Goal: Task Accomplishment & Management: Manage account settings

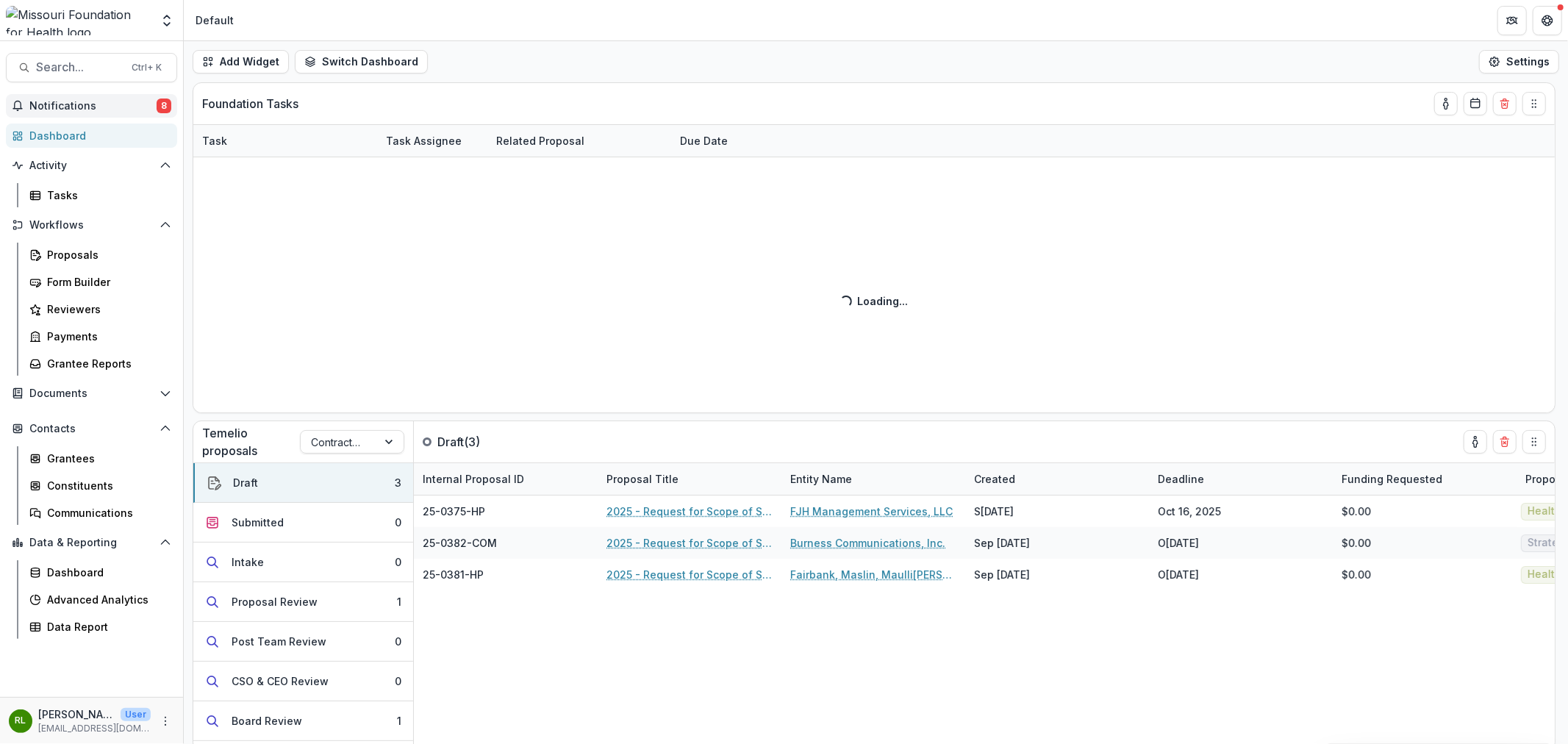
click at [110, 104] on span "Notifications" at bounding box center [93, 106] width 127 height 13
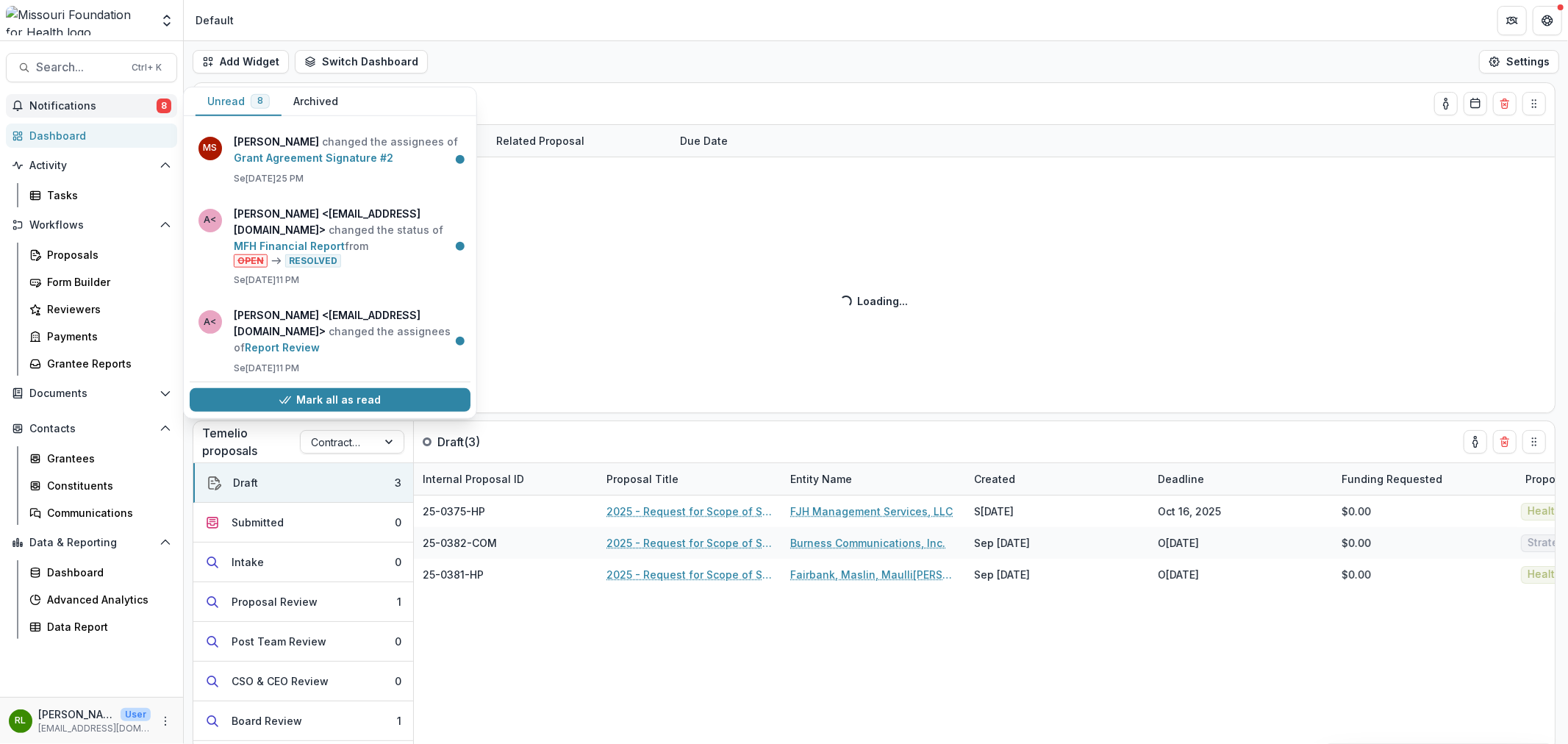
scroll to position [390, 0]
click at [657, 66] on div "Add Widget Switch Dashboard Default DLS Dashboard New Dashboard Settings" at bounding box center [876, 61] width 1384 height 41
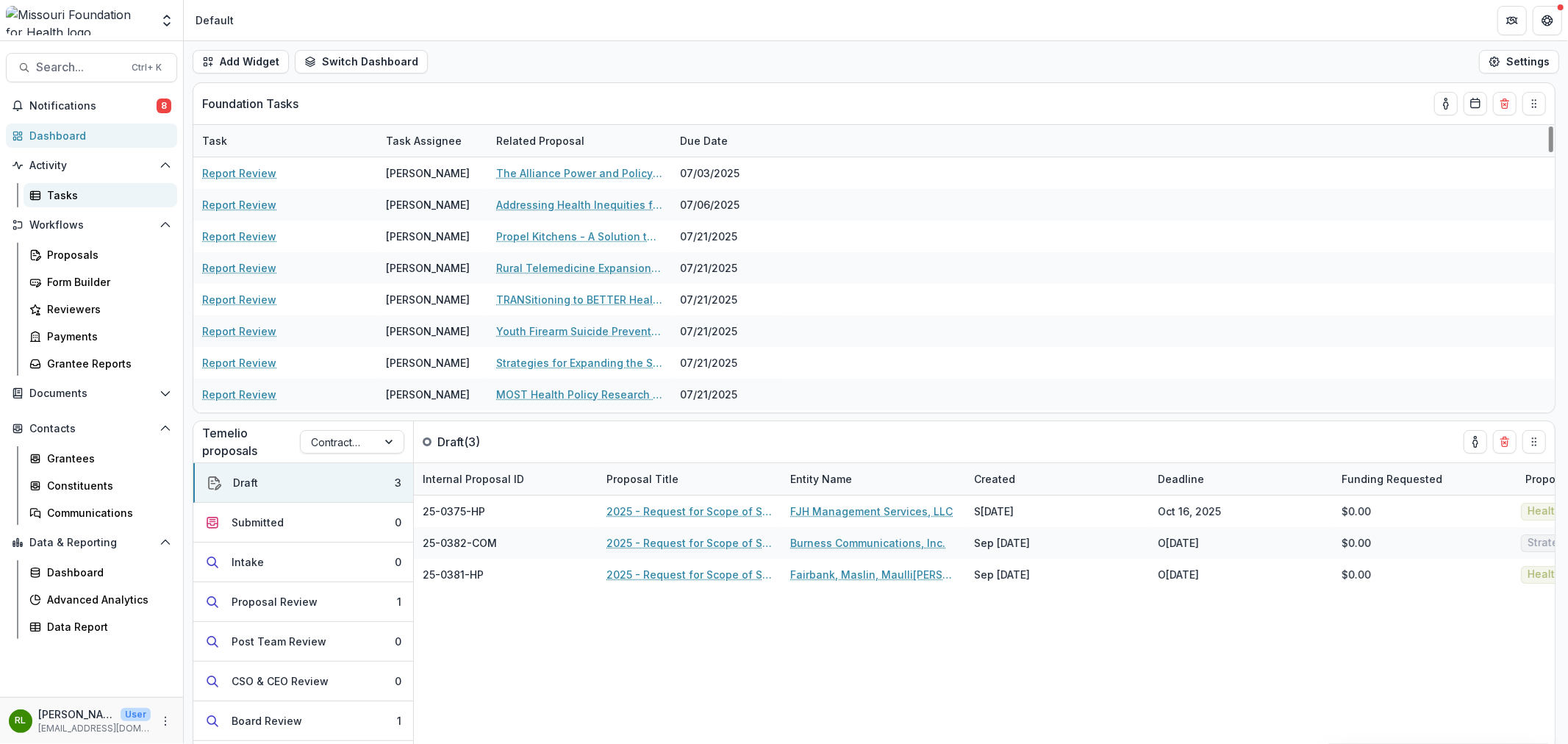
click at [107, 188] on div "Tasks" at bounding box center [106, 195] width 119 height 15
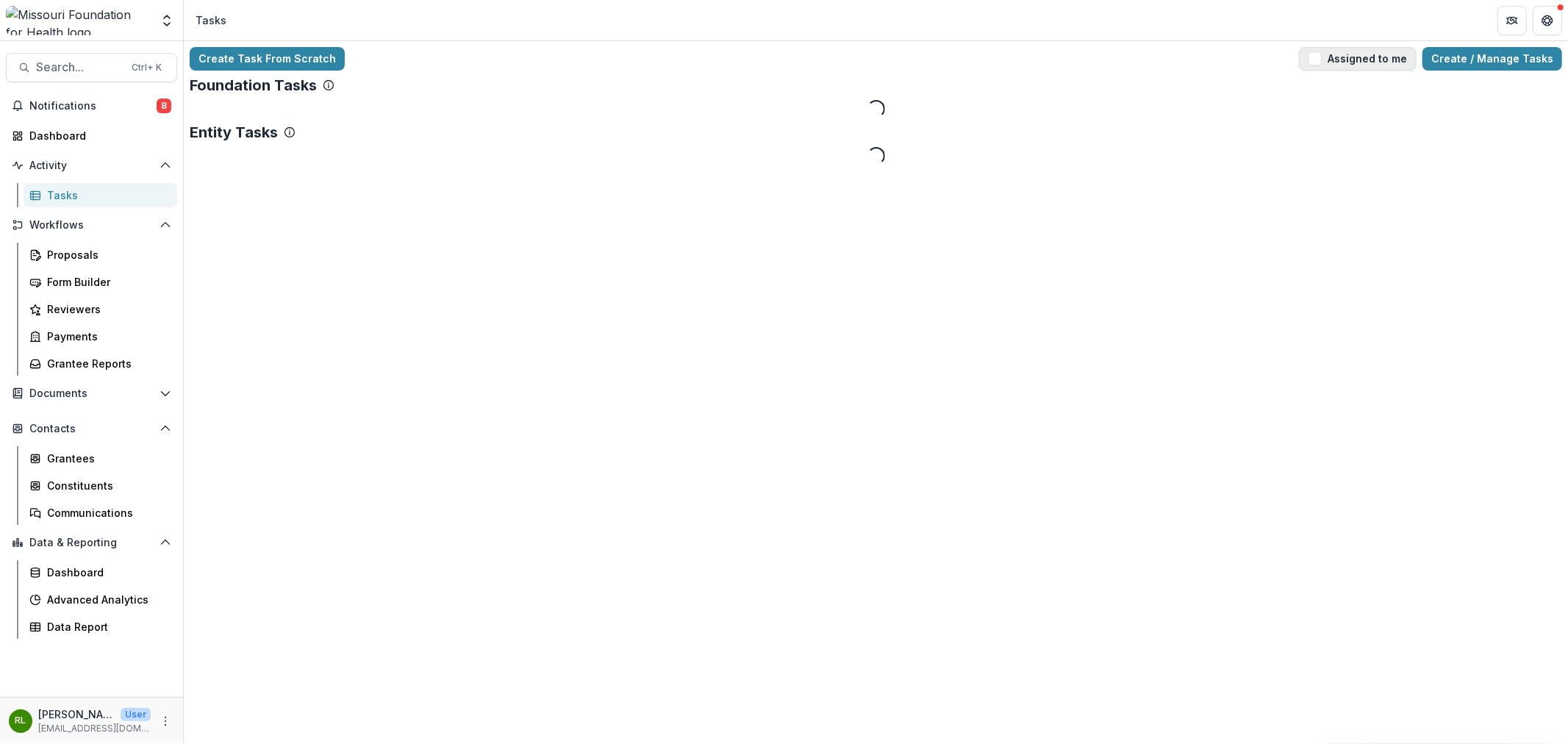
click at [1320, 58] on span "button" at bounding box center [1315, 59] width 13 height 13
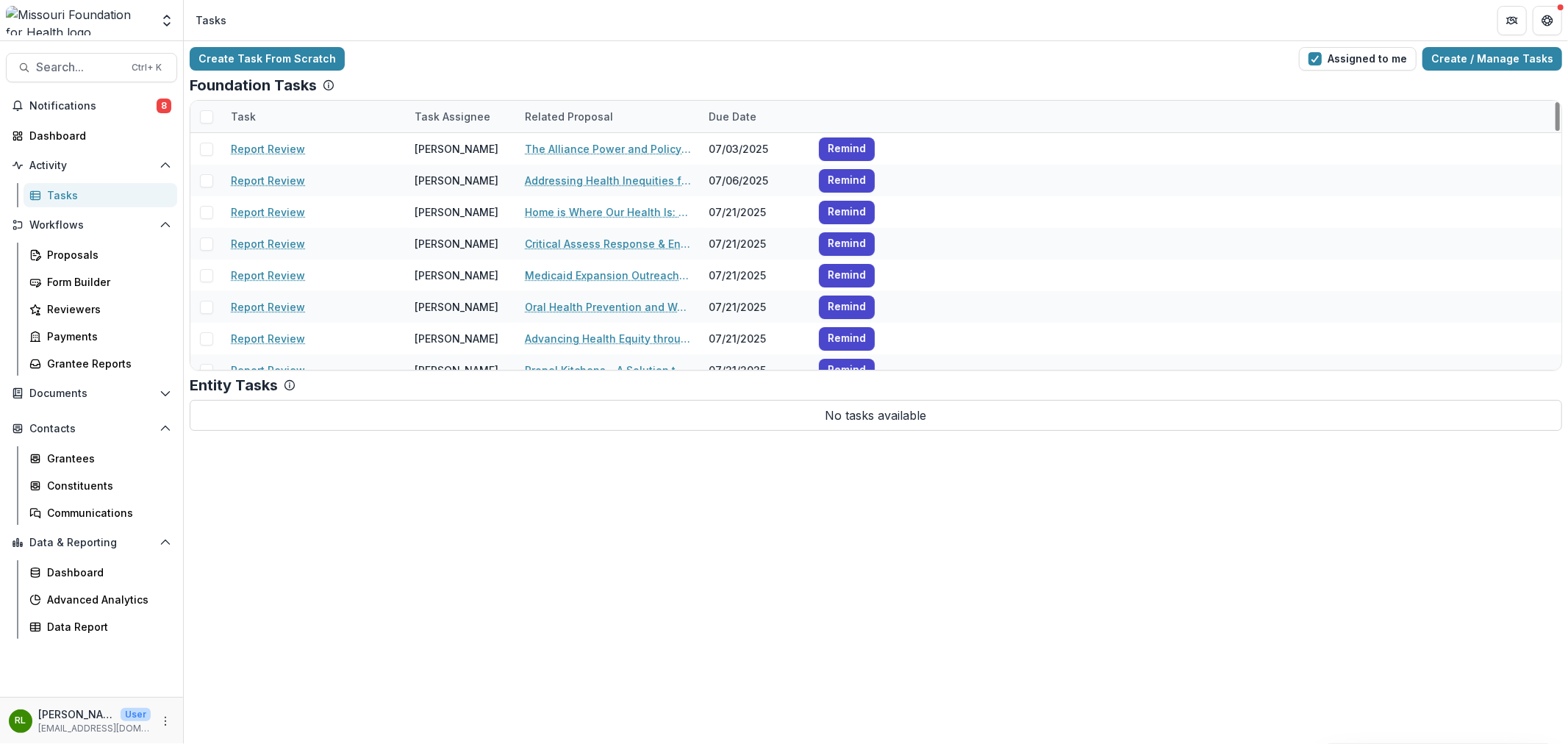
click at [206, 122] on span at bounding box center [207, 117] width 13 height 13
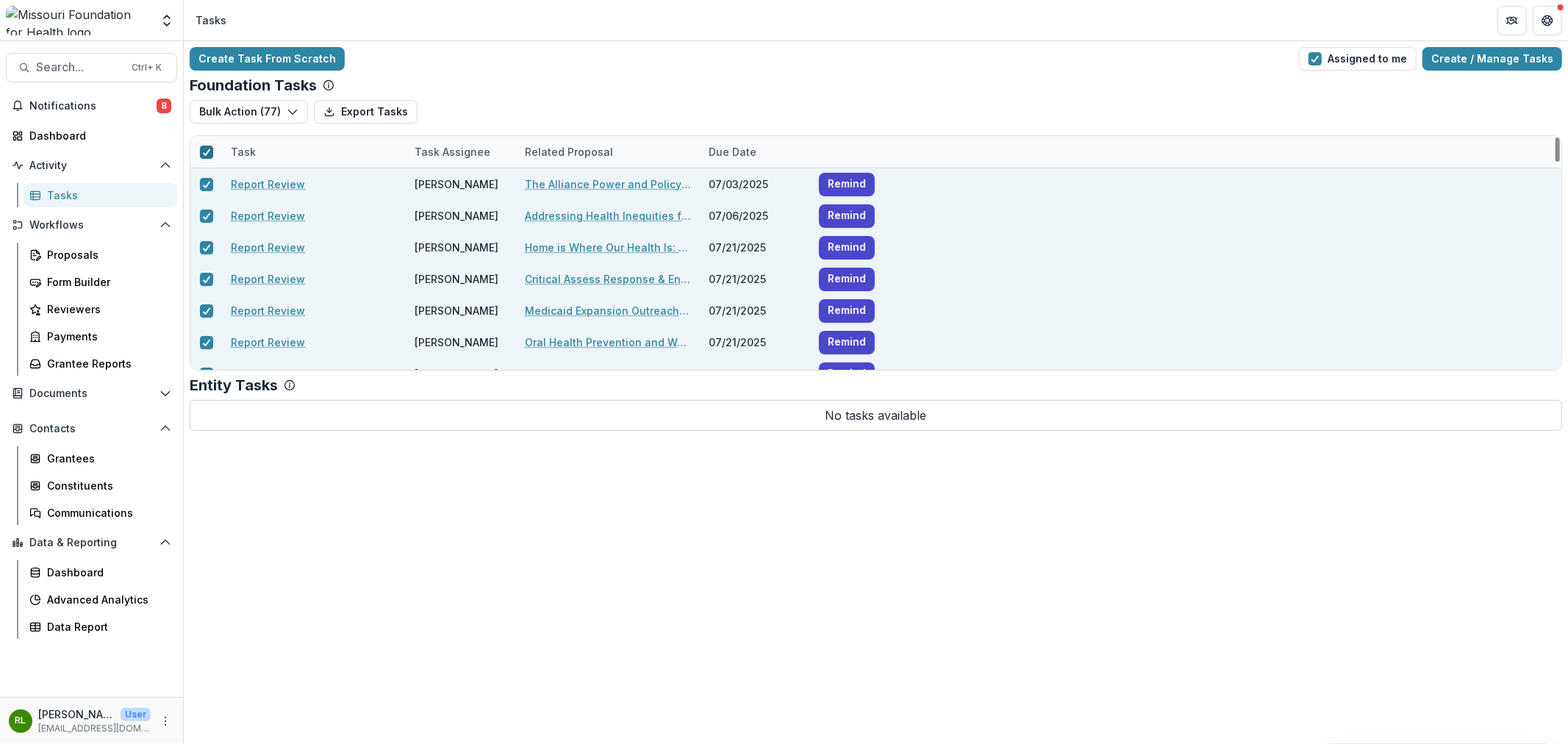
click at [200, 150] on span at bounding box center [207, 152] width 13 height 13
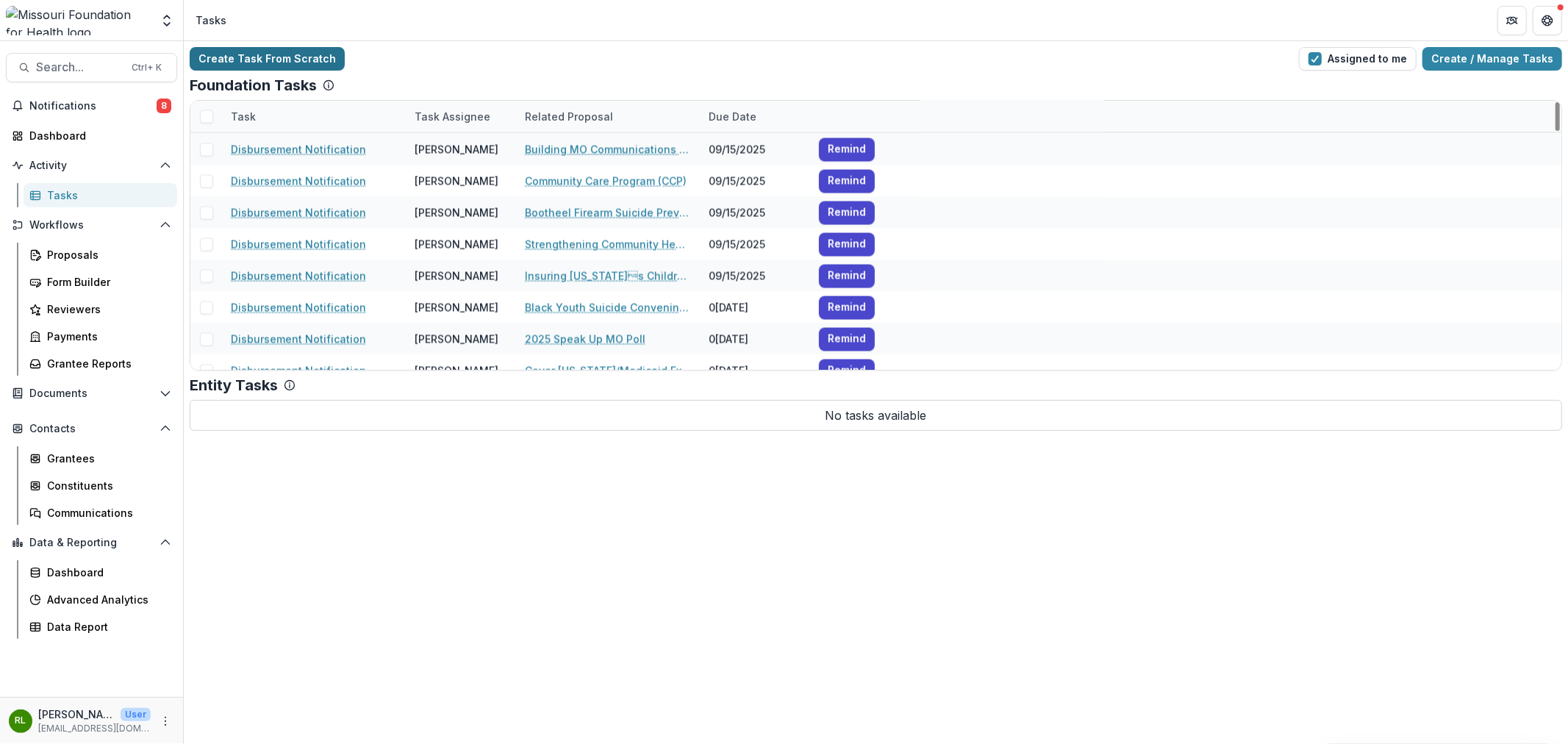
scroll to position [1870, 0]
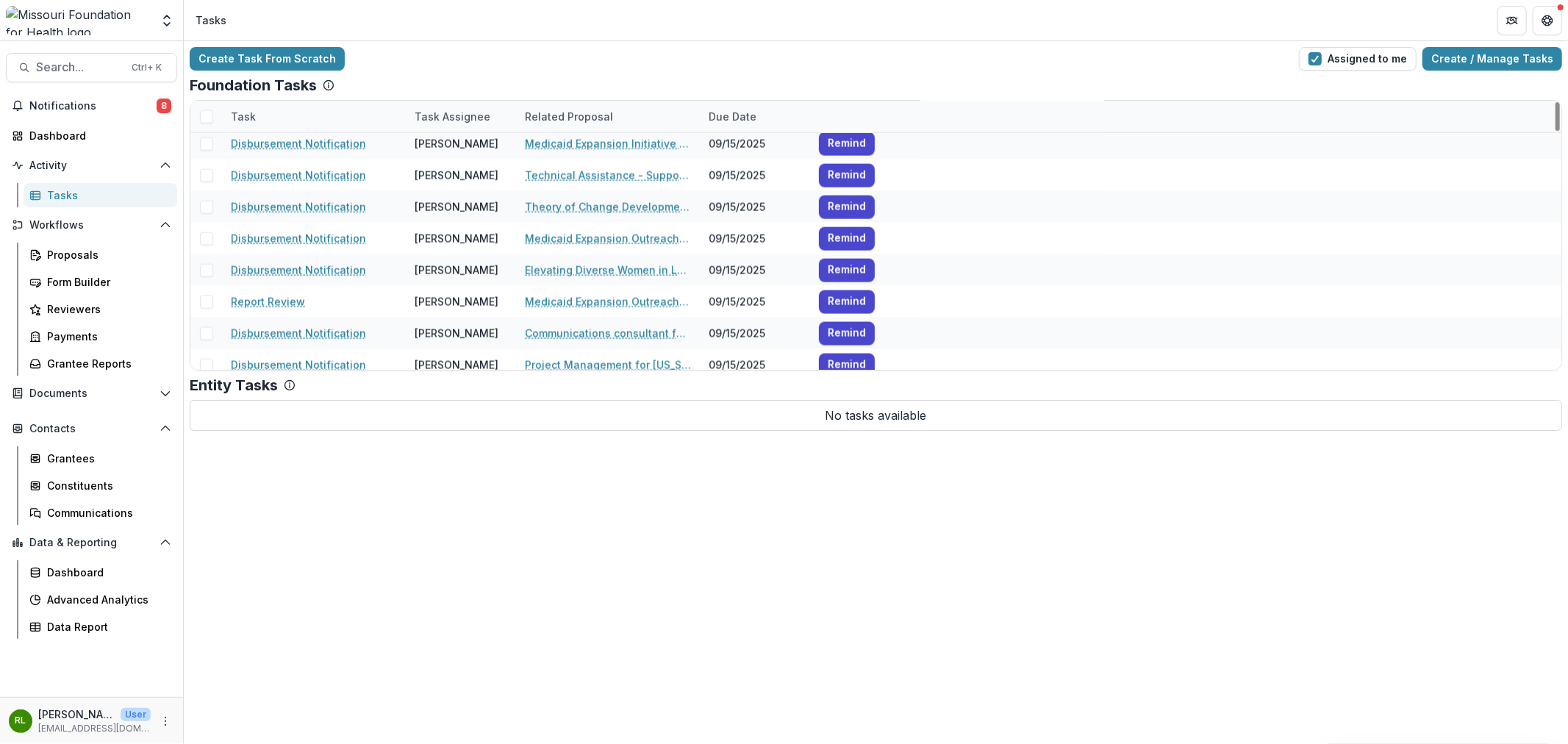
click at [210, 118] on span at bounding box center [207, 117] width 13 height 13
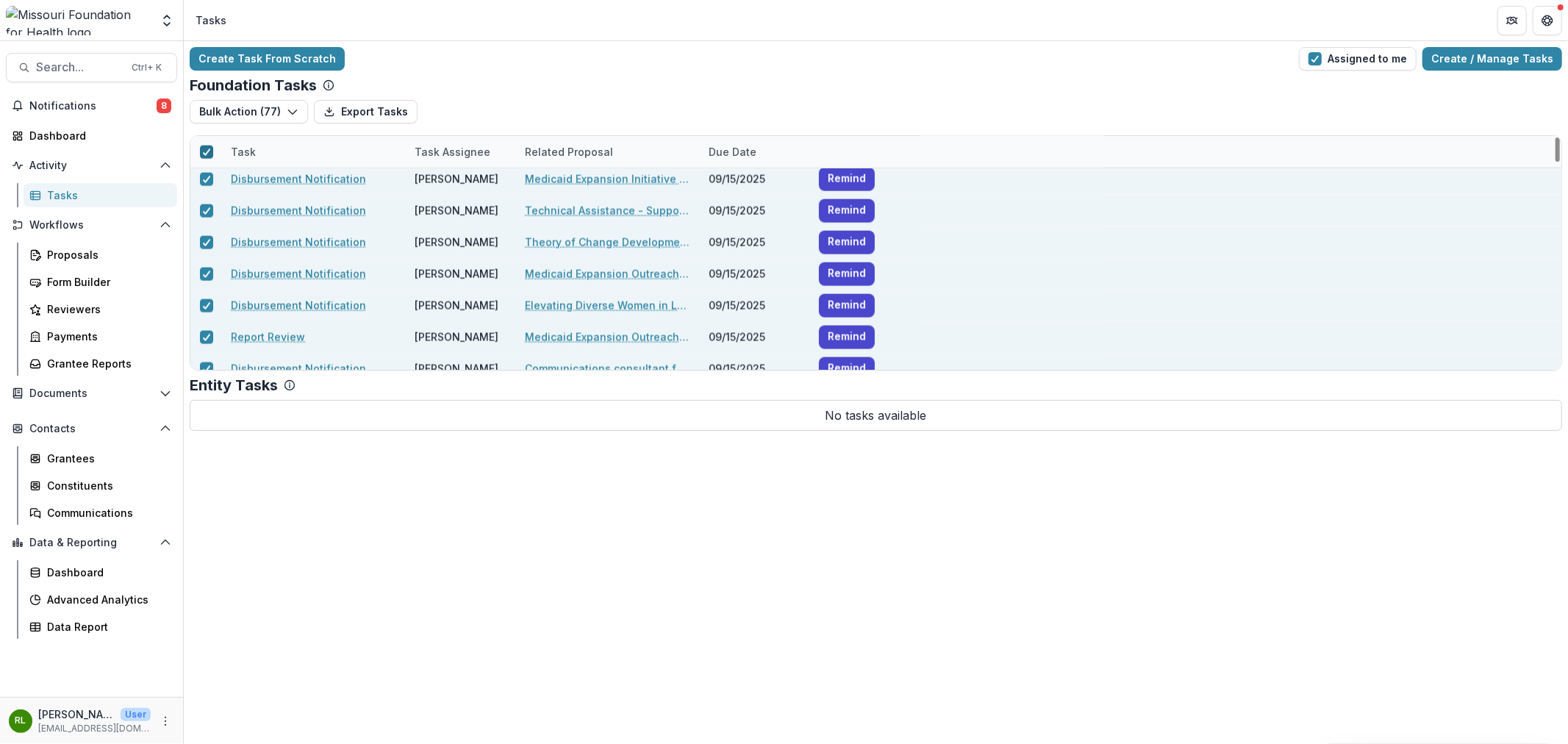
click at [203, 153] on polyline at bounding box center [206, 152] width 7 height 6
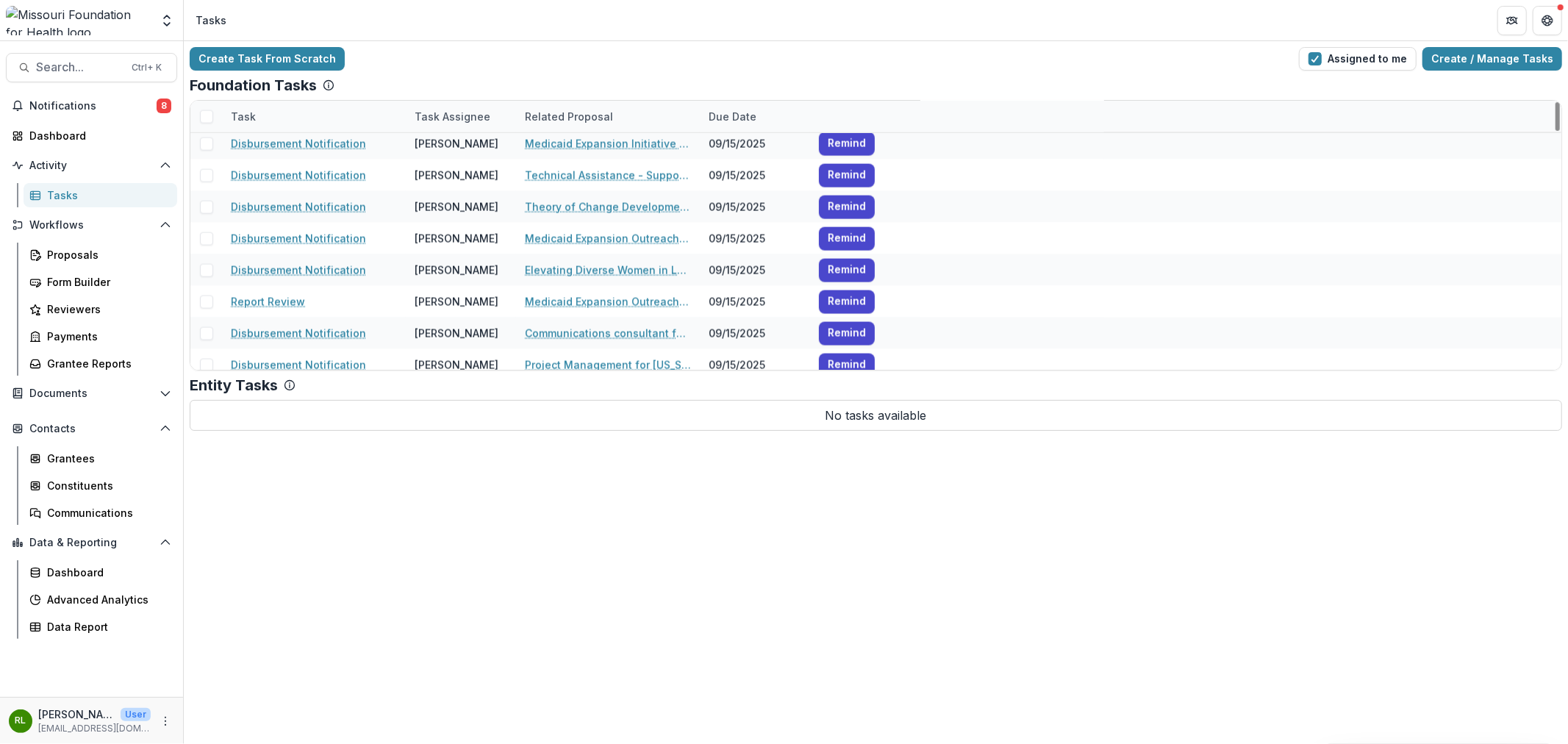
click at [301, 106] on div "Task" at bounding box center [314, 117] width 184 height 32
click at [309, 154] on input at bounding box center [312, 150] width 176 height 23
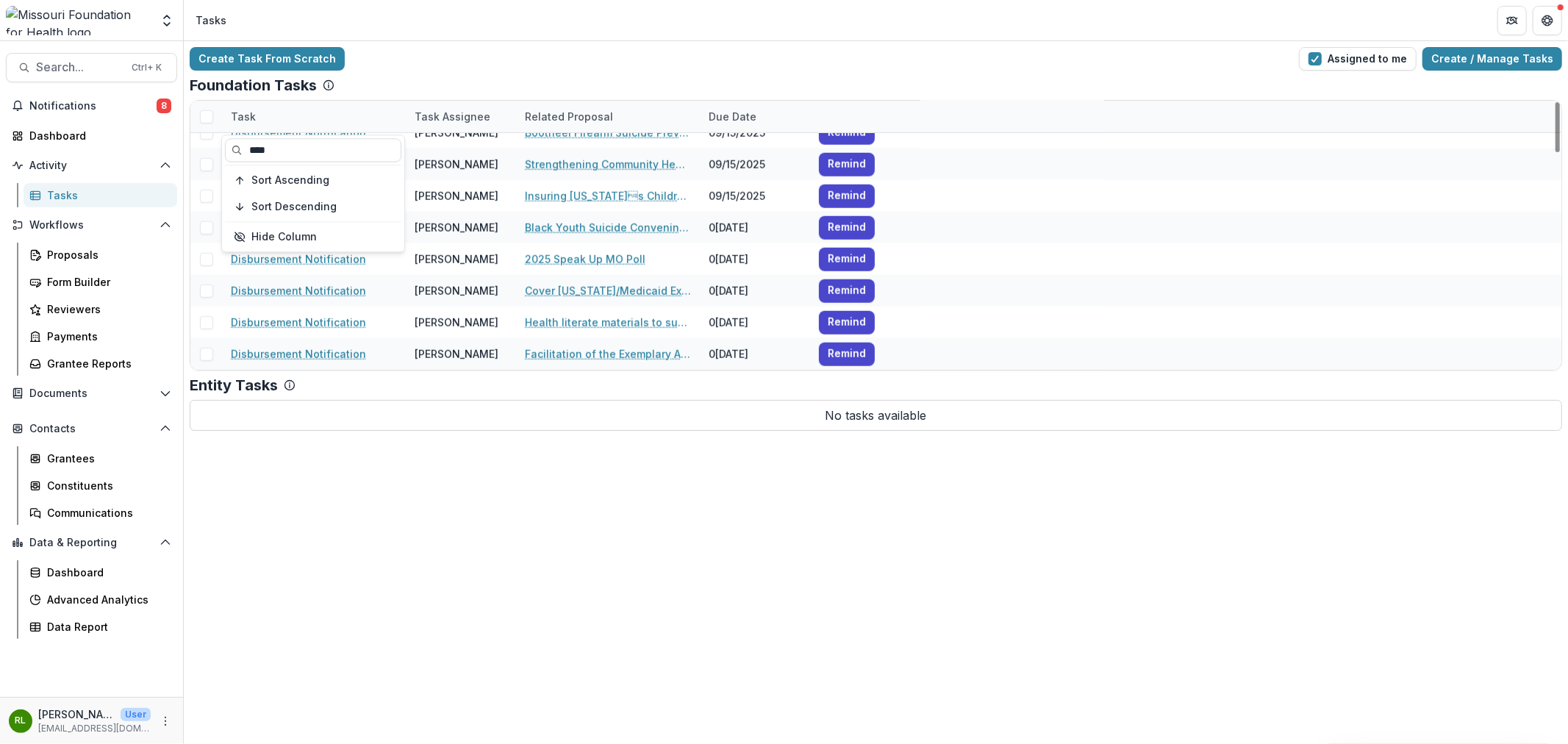
scroll to position [1155, 0]
type input "****"
click at [429, 89] on div "Foundation Tasks" at bounding box center [876, 85] width 1373 height 18
click at [206, 119] on span at bounding box center [207, 117] width 13 height 13
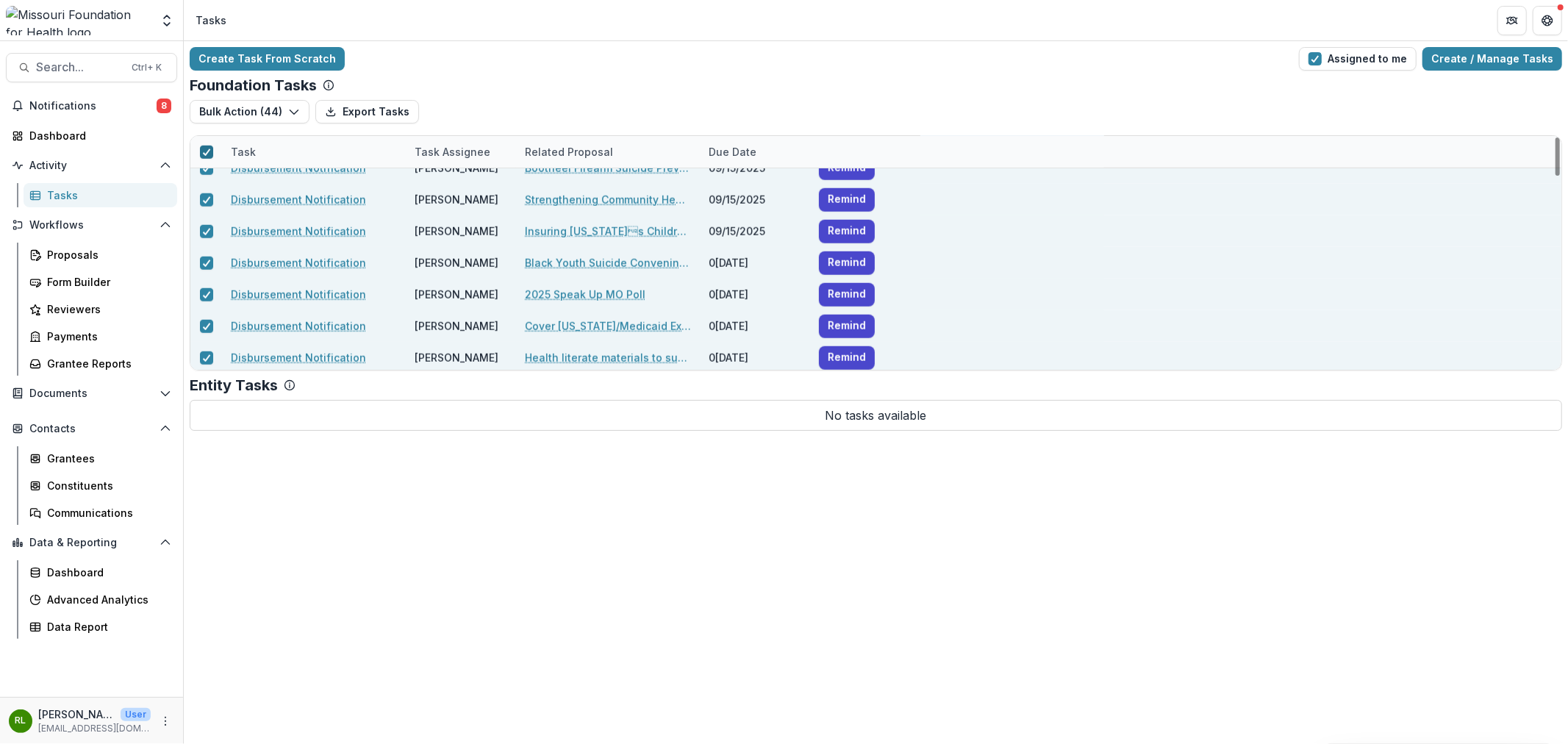
click at [207, 155] on icon at bounding box center [206, 152] width 9 height 8
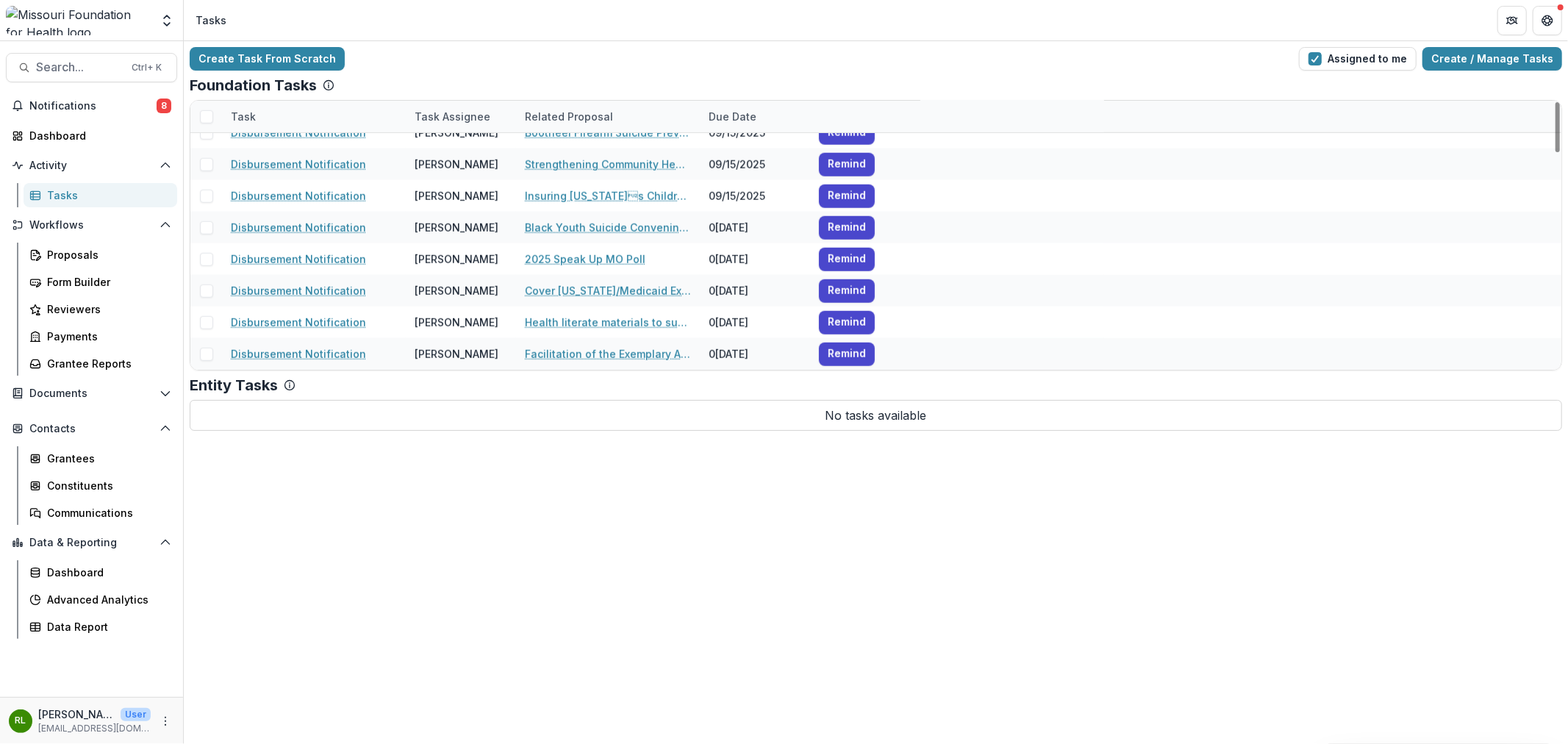
click at [320, 115] on div "Task" at bounding box center [314, 117] width 184 height 32
click at [243, 116] on div "Task" at bounding box center [243, 116] width 43 height 15
click at [205, 114] on span at bounding box center [207, 117] width 13 height 13
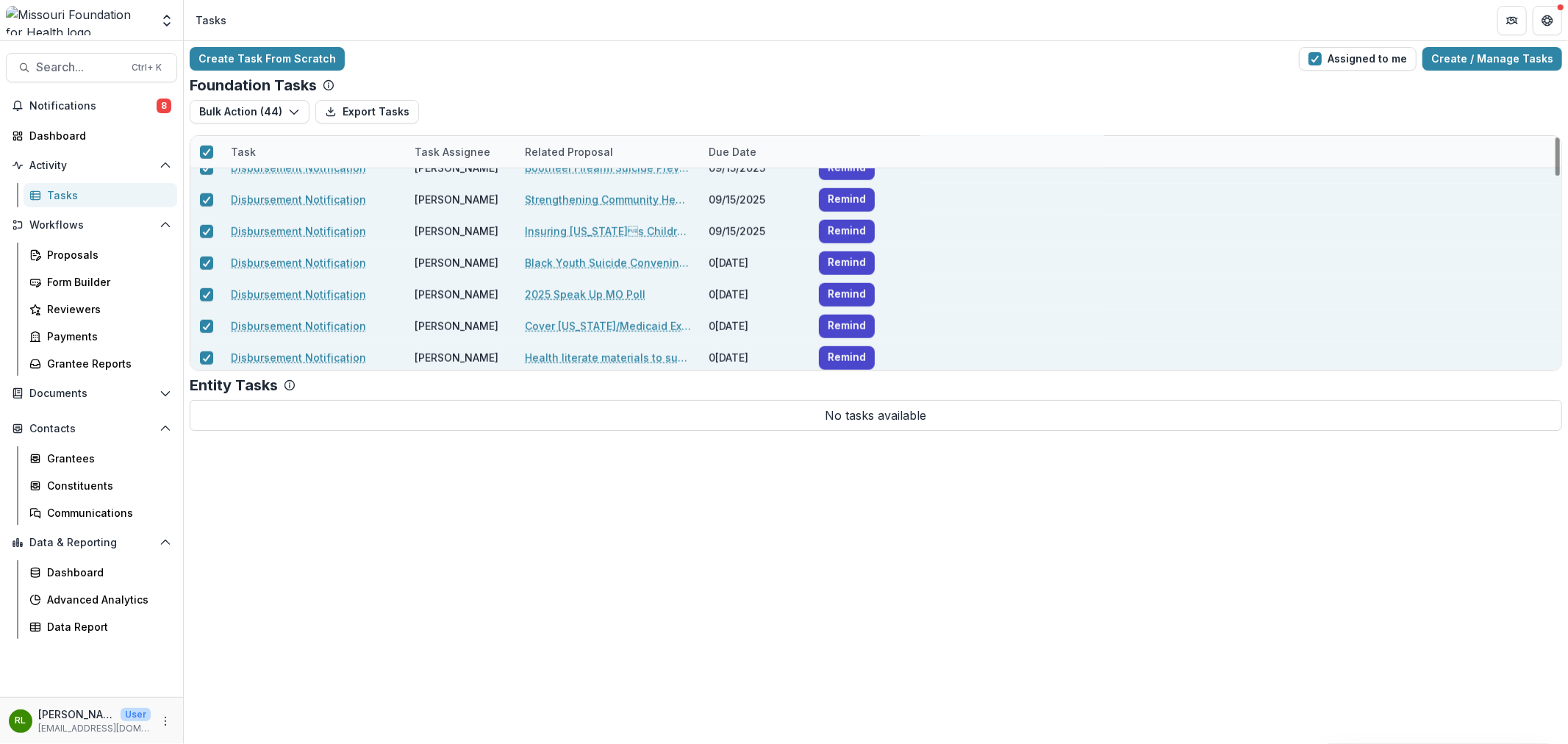
click at [190, 149] on div "Task Task Assignee Related Proposal Due Date Disbursement Notification [PERSON_…" at bounding box center [876, 253] width 1373 height 235
click at [204, 145] on span at bounding box center [207, 152] width 13 height 13
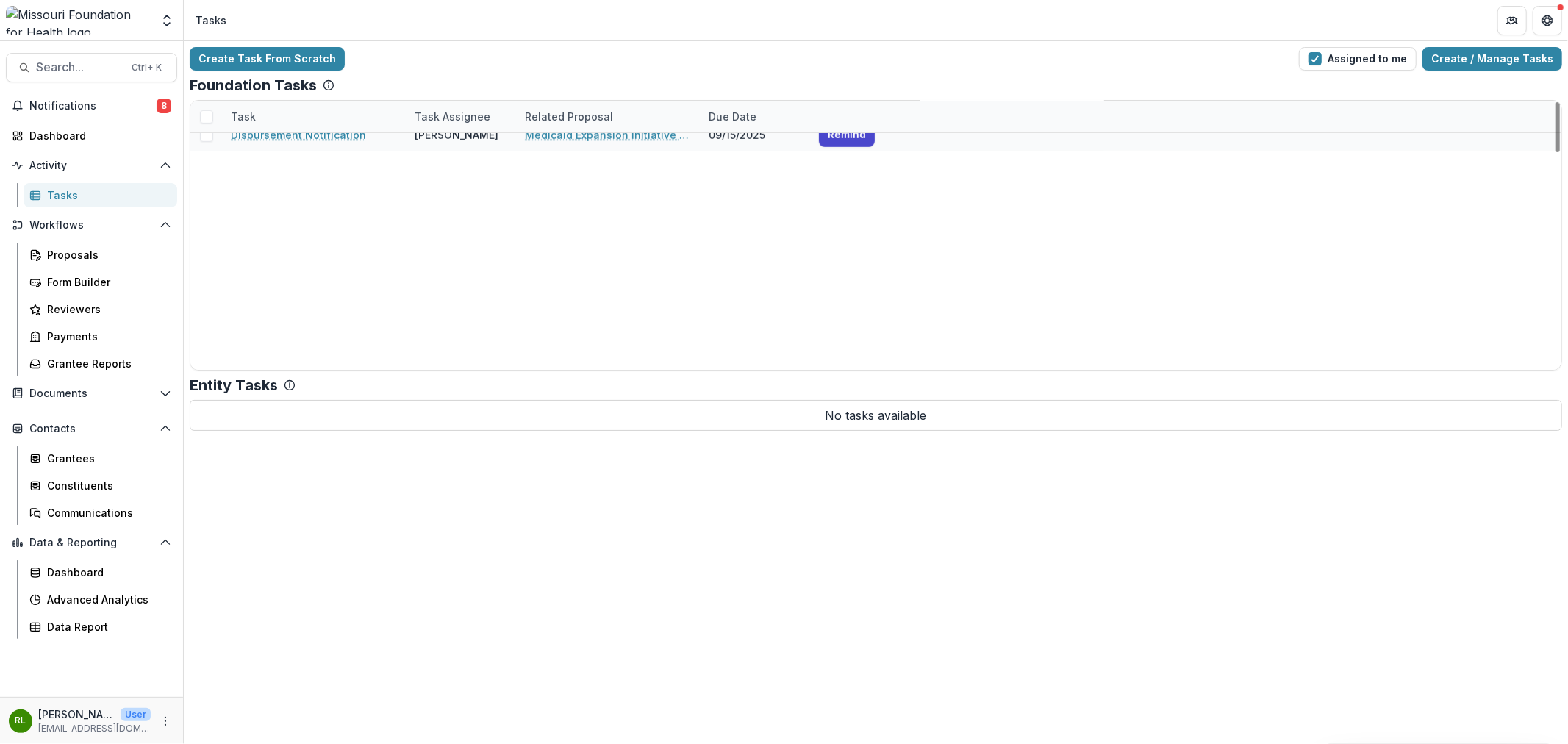
scroll to position [256, 0]
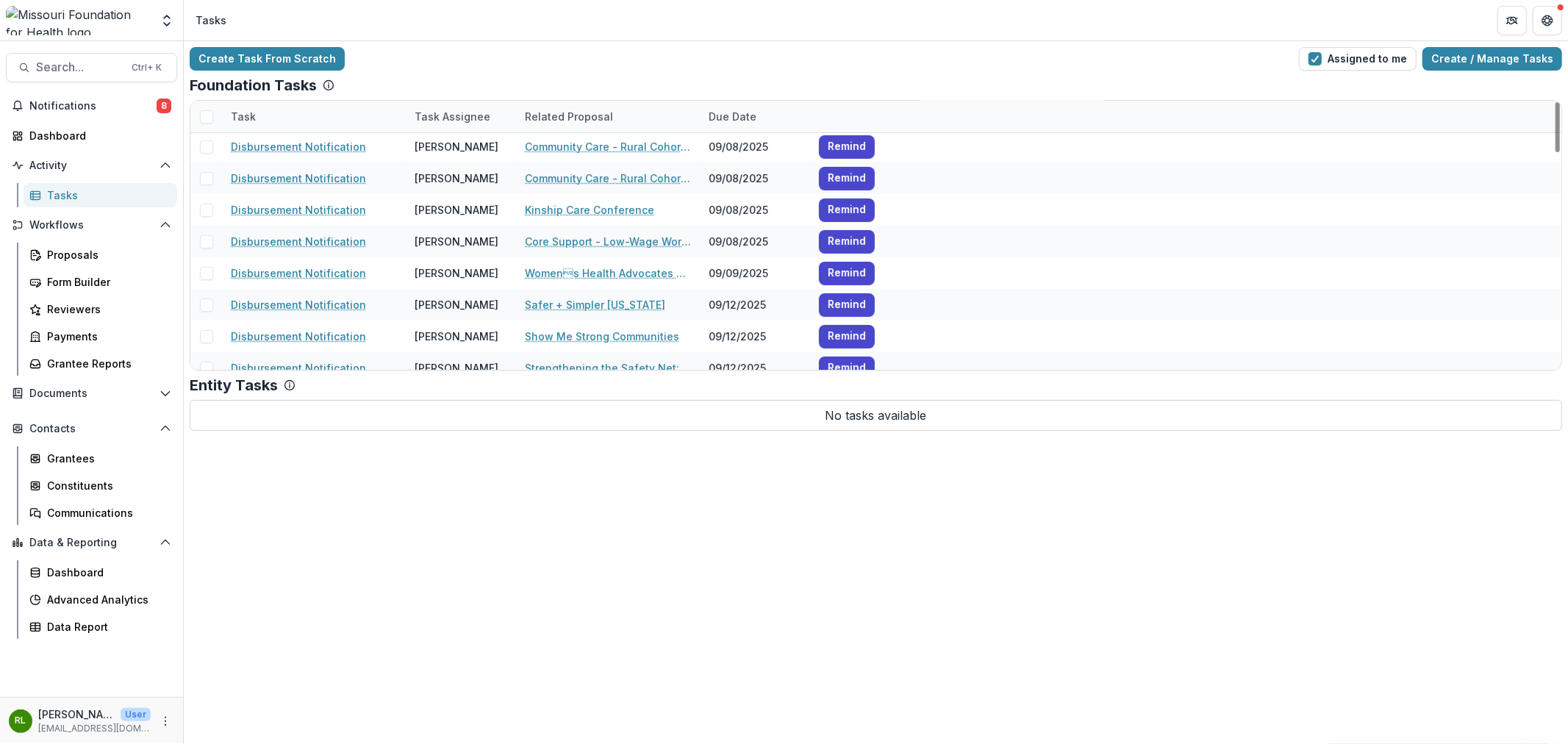
click at [299, 123] on div "Task" at bounding box center [314, 117] width 184 height 32
click at [295, 149] on input "****" at bounding box center [312, 150] width 176 height 23
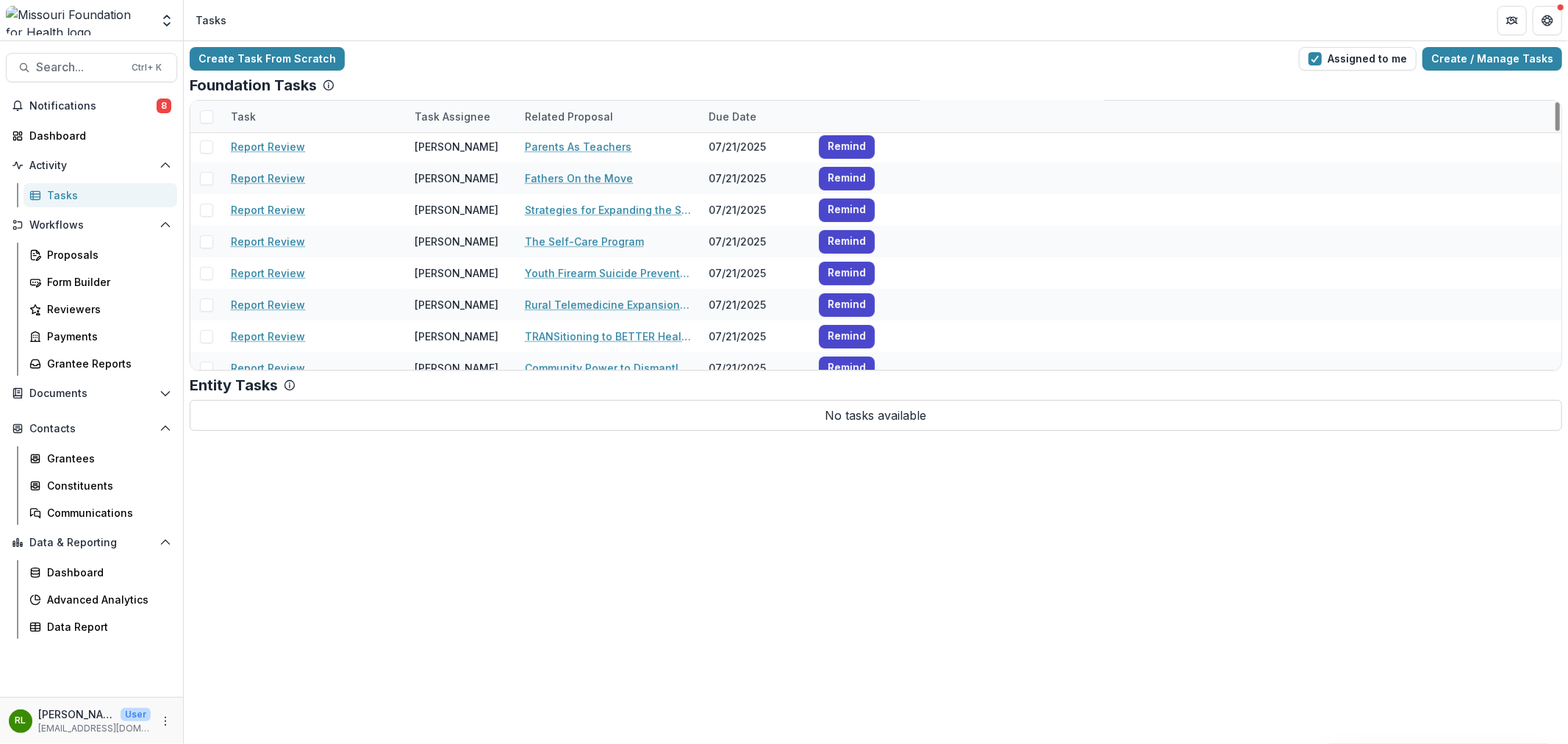
click at [390, 48] on div "Create Task From Scratch Assigned to me Create / Manage Tasks" at bounding box center [876, 58] width 1373 height 23
click at [205, 118] on span at bounding box center [207, 117] width 13 height 13
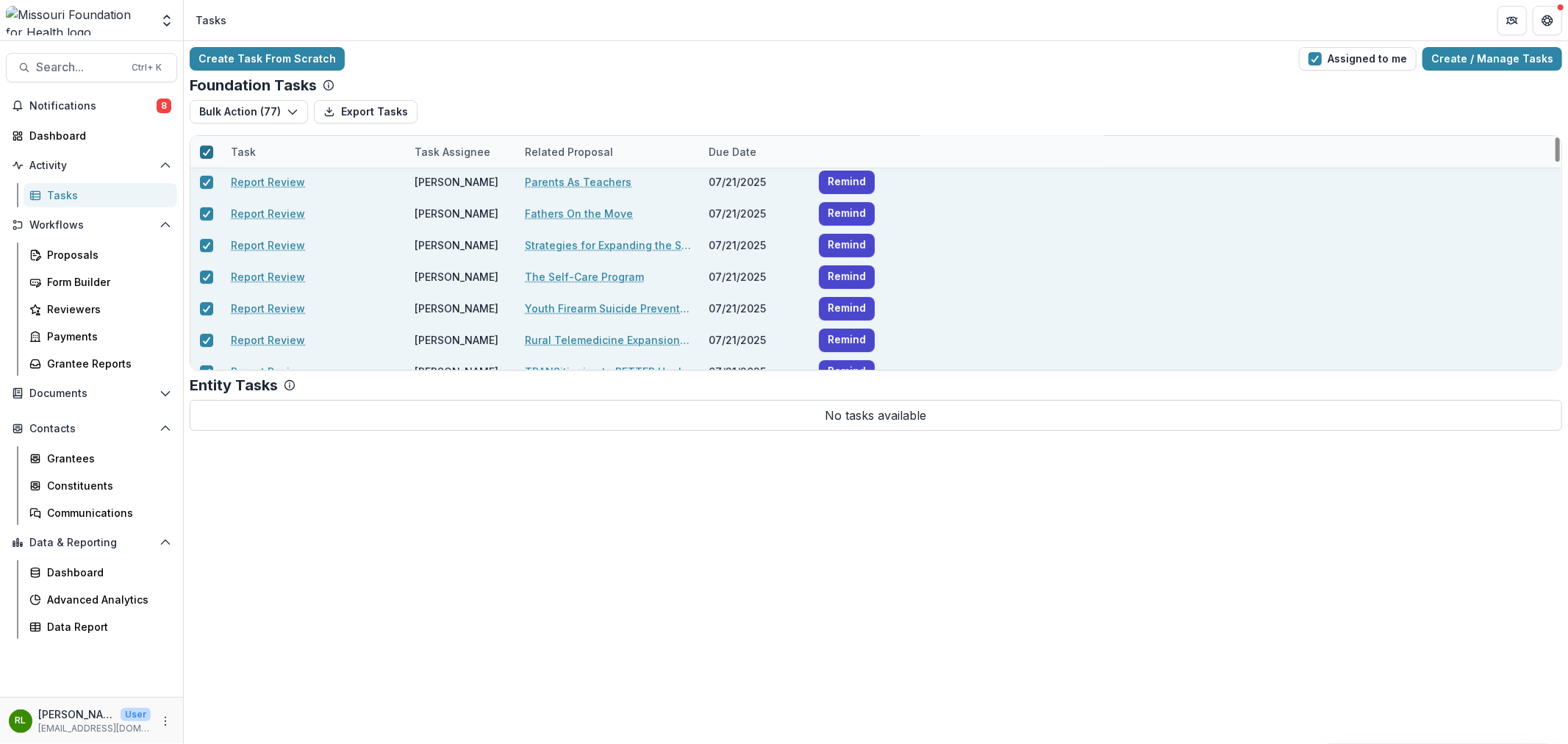
click at [200, 153] on span at bounding box center [207, 152] width 13 height 13
